Goal: Navigation & Orientation: Find specific page/section

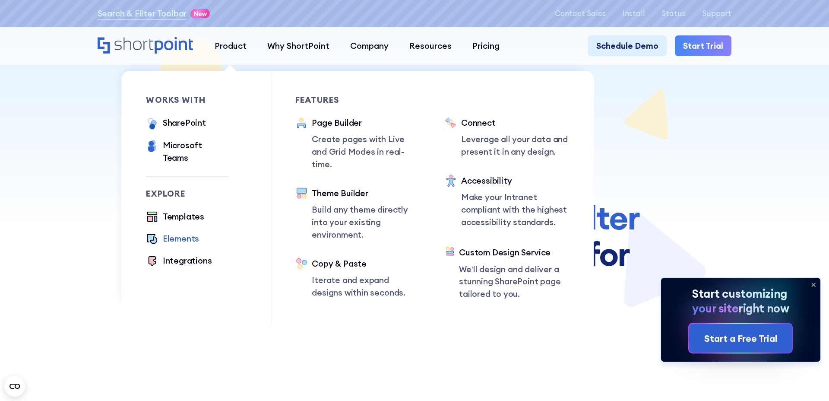
click at [184, 232] on div "Elements" at bounding box center [181, 238] width 36 height 13
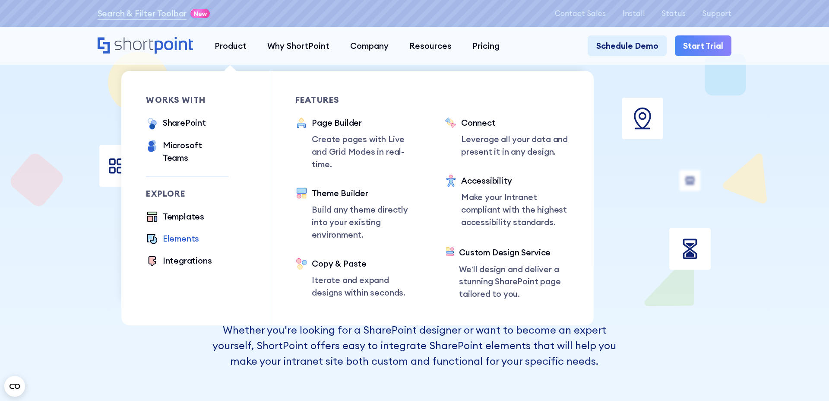
click at [469, 164] on ul "Connect Leverage all your data and present it in any design. Accessibility Make…" at bounding box center [507, 209] width 124 height 184
click at [480, 154] on p "Leverage all your data and present it in any design." at bounding box center [515, 145] width 108 height 25
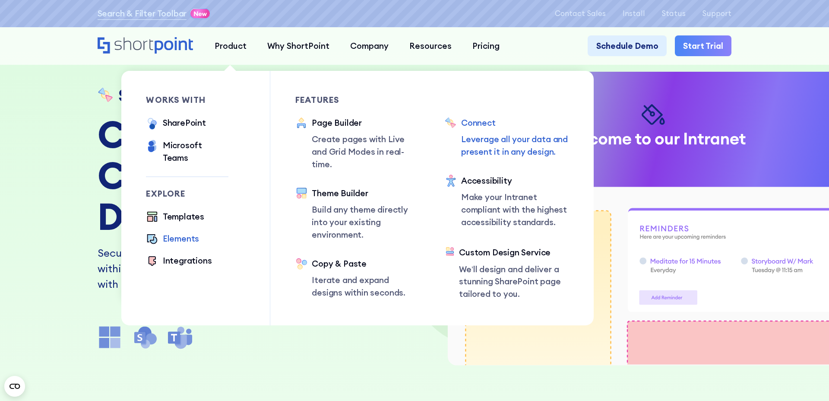
click at [188, 232] on div "Elements" at bounding box center [181, 238] width 36 height 13
